Goal: Book appointment/travel/reservation

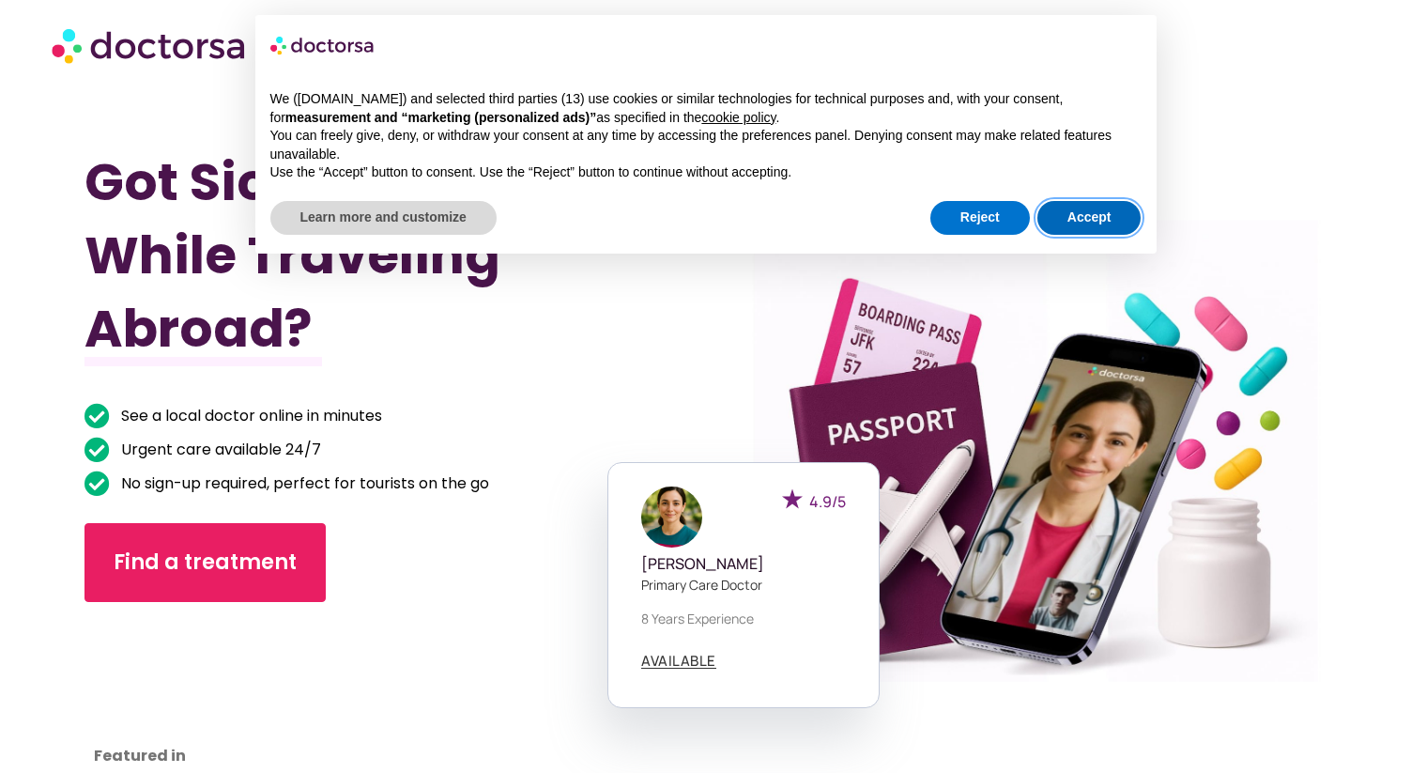
click at [1072, 216] on button "Accept" at bounding box center [1090, 218] width 104 height 34
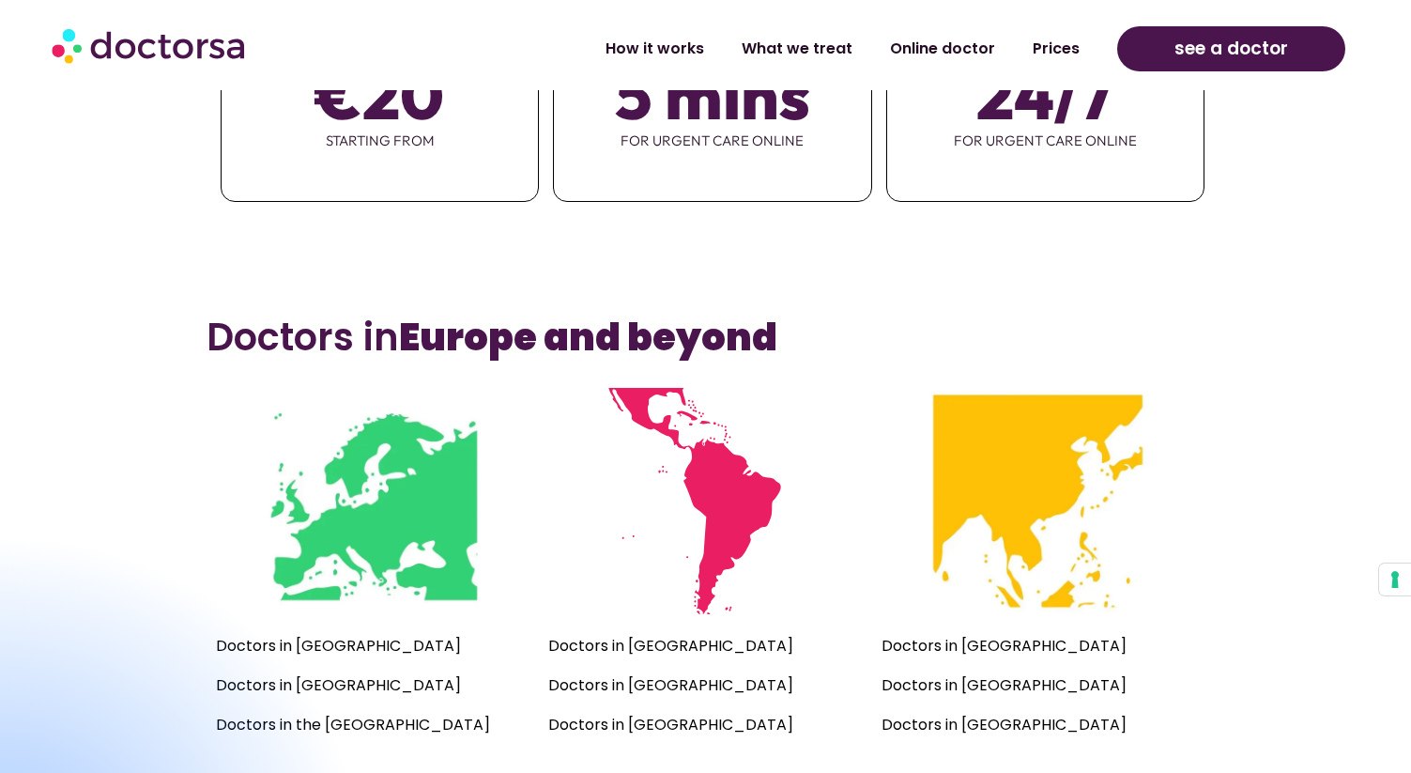
scroll to position [1103, 0]
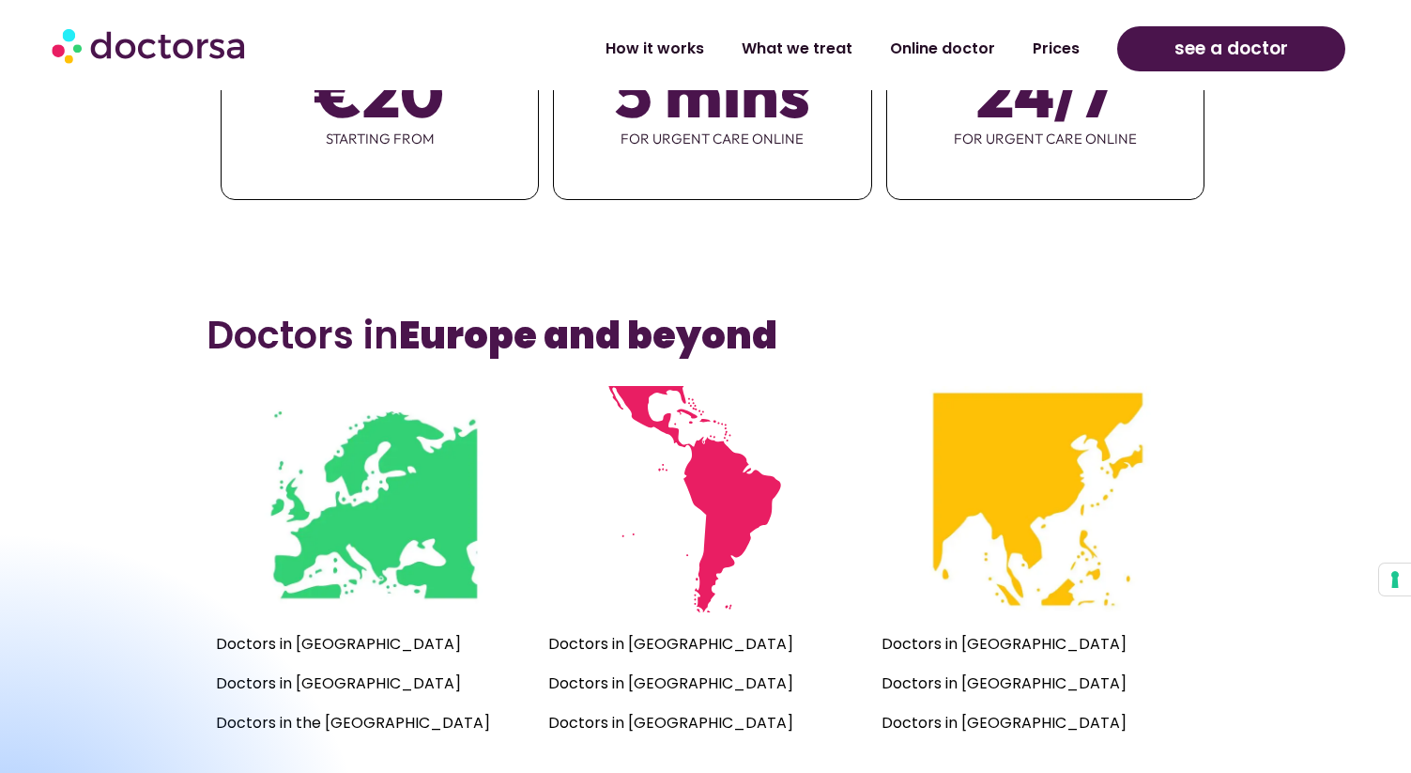
click at [375, 521] on img at bounding box center [373, 499] width 226 height 226
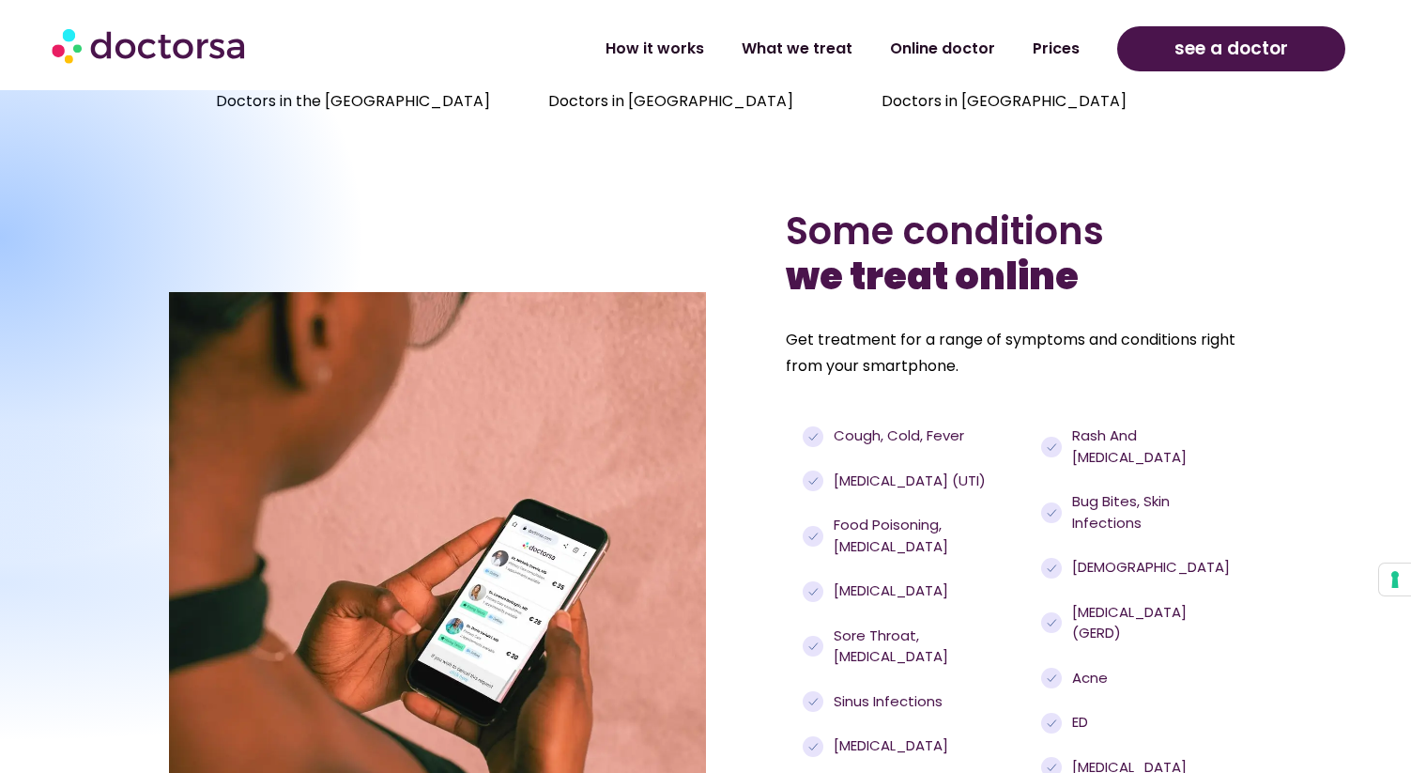
scroll to position [1731, 0]
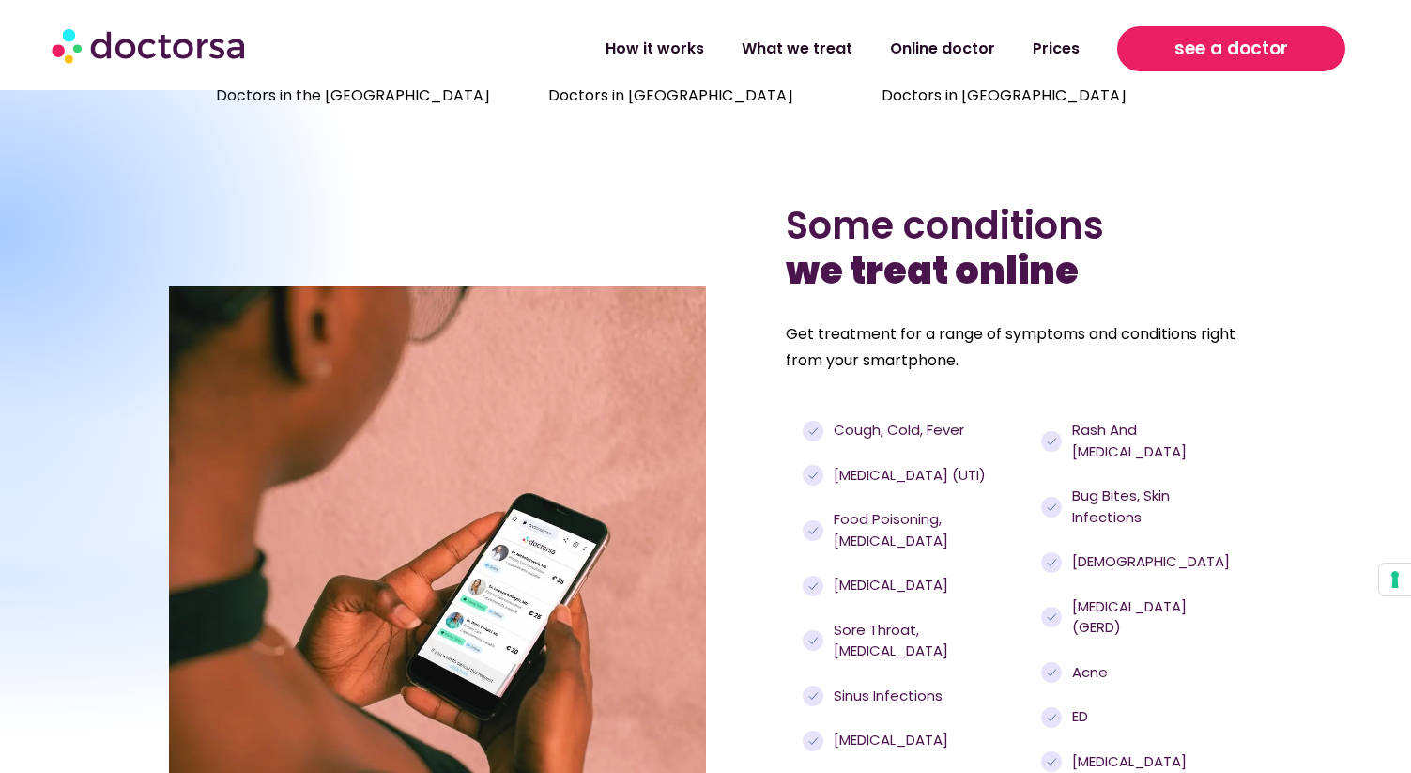
click at [1171, 54] on link "see a doctor" at bounding box center [1231, 48] width 229 height 45
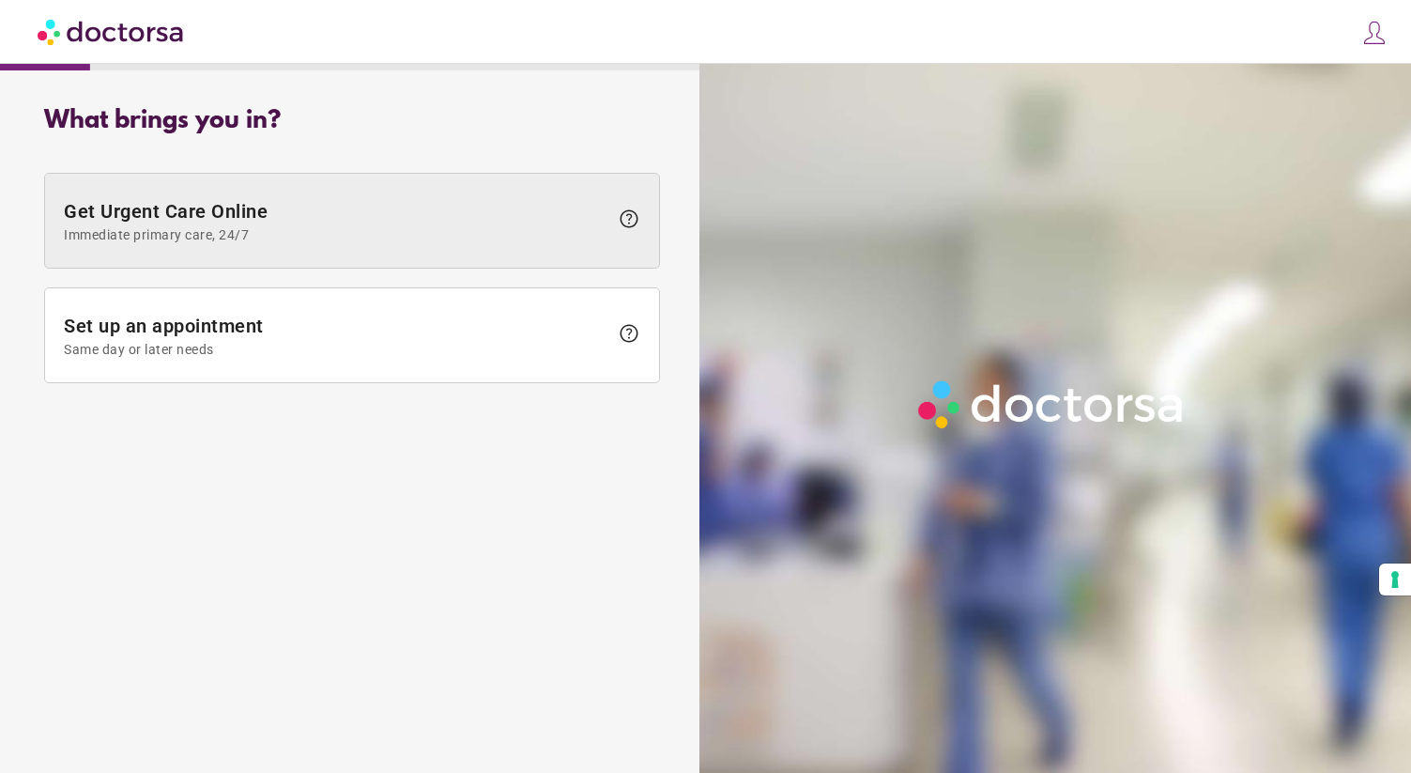
click at [380, 250] on span at bounding box center [352, 221] width 614 height 94
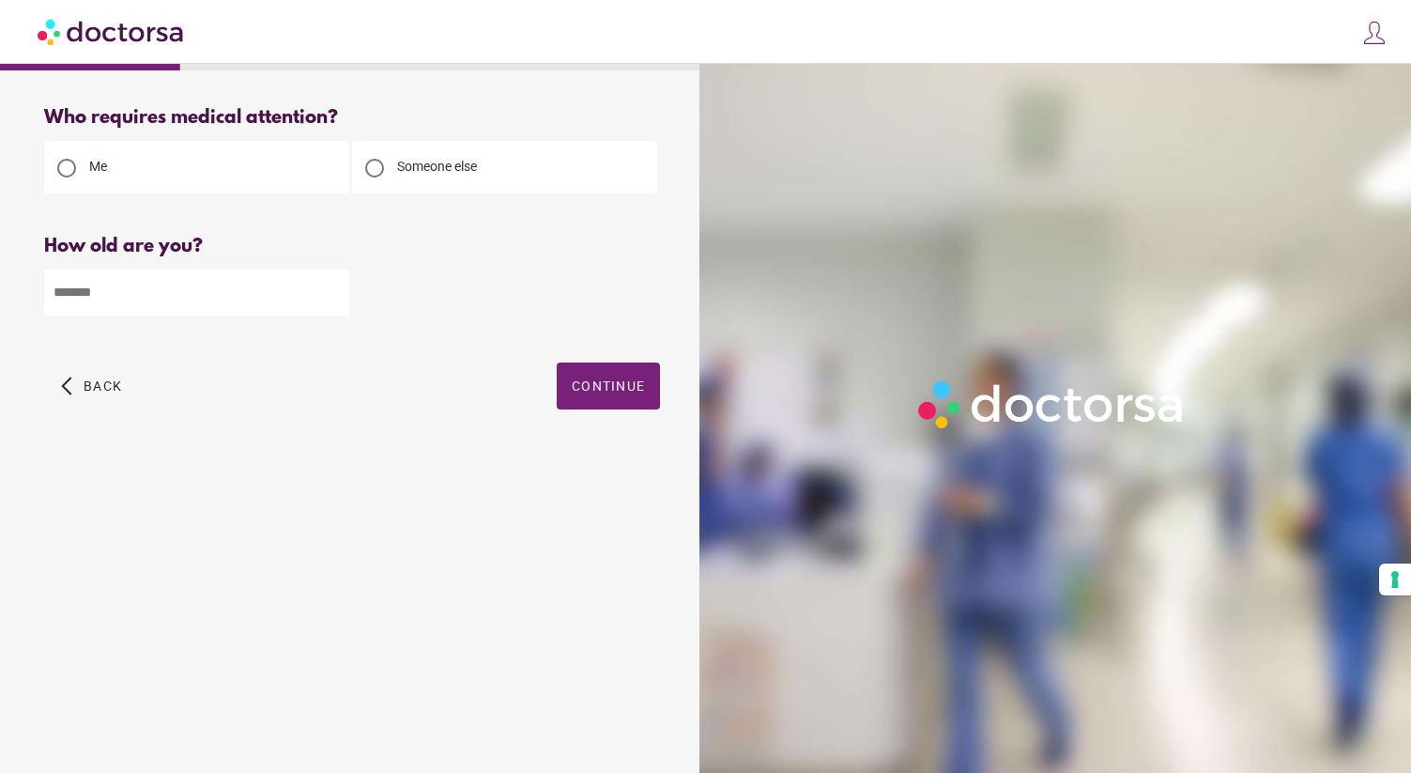
click at [205, 299] on input "number" at bounding box center [196, 292] width 305 height 46
type input "**"
click at [612, 393] on span "Continue" at bounding box center [608, 385] width 73 height 15
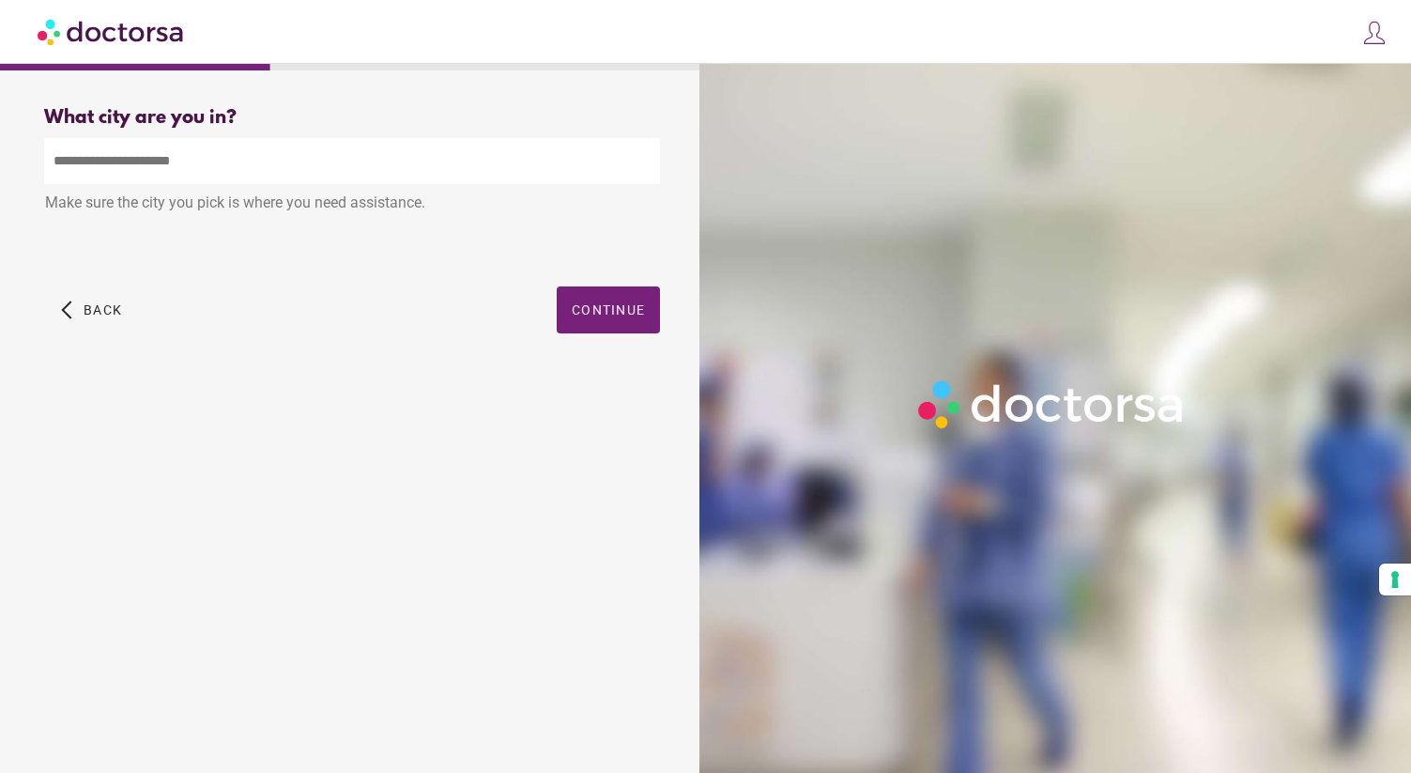
click at [197, 166] on input "text" at bounding box center [352, 161] width 616 height 46
type input "**********"
click at [576, 315] on span "Continue" at bounding box center [608, 309] width 73 height 15
